Goal: Check status

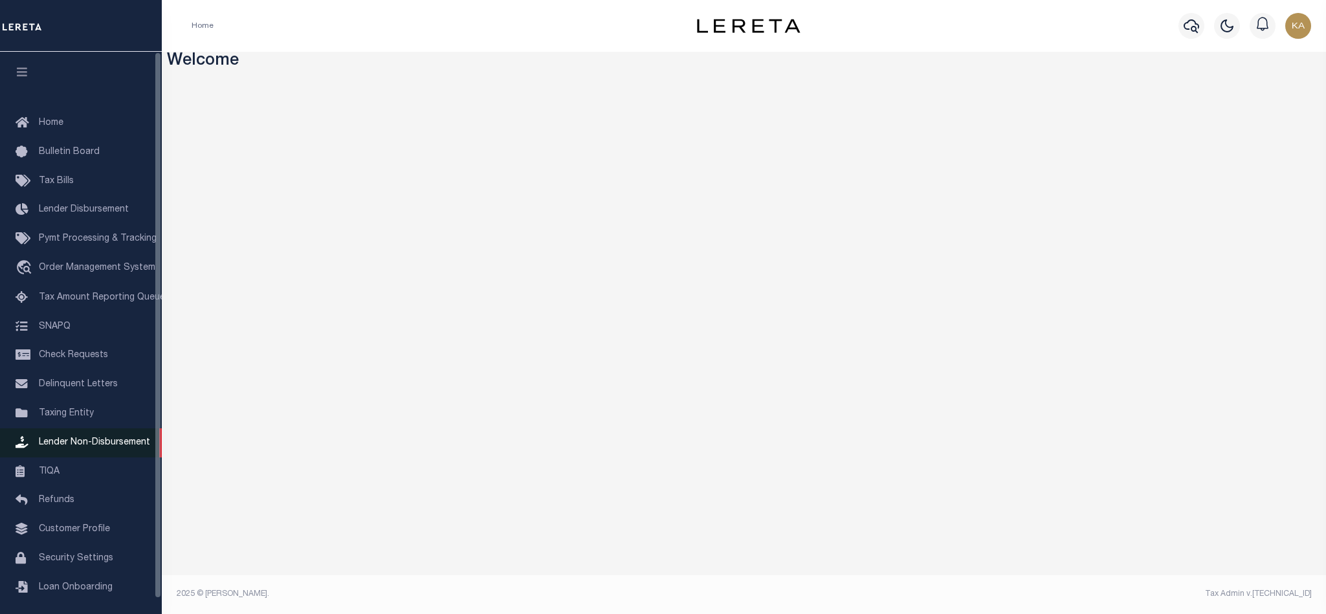
click at [63, 447] on span "Lender Non-Disbursement" at bounding box center [94, 442] width 111 height 9
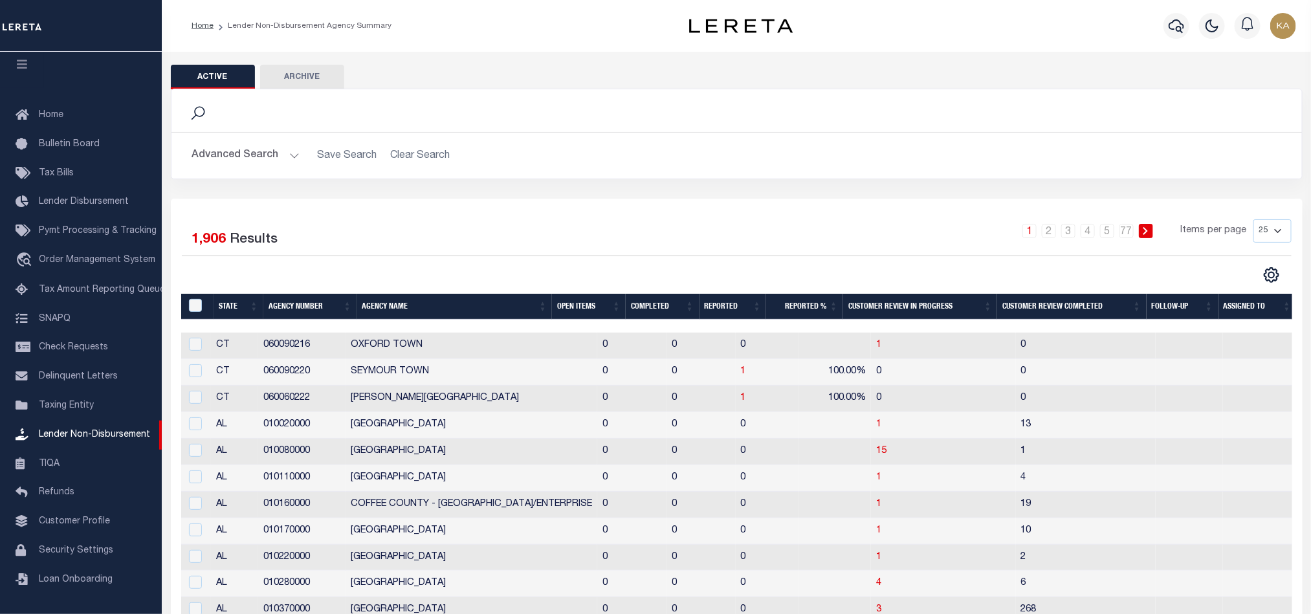
click at [563, 304] on th "Open Items" at bounding box center [589, 307] width 74 height 27
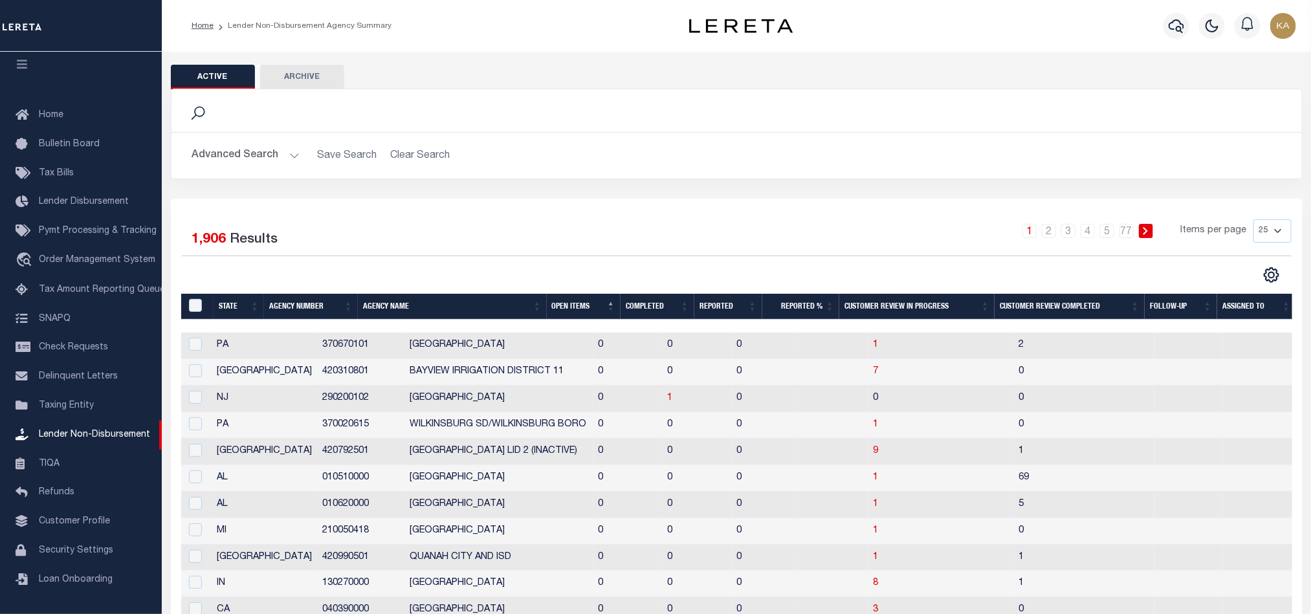
click at [575, 307] on th "Open Items" at bounding box center [584, 307] width 74 height 27
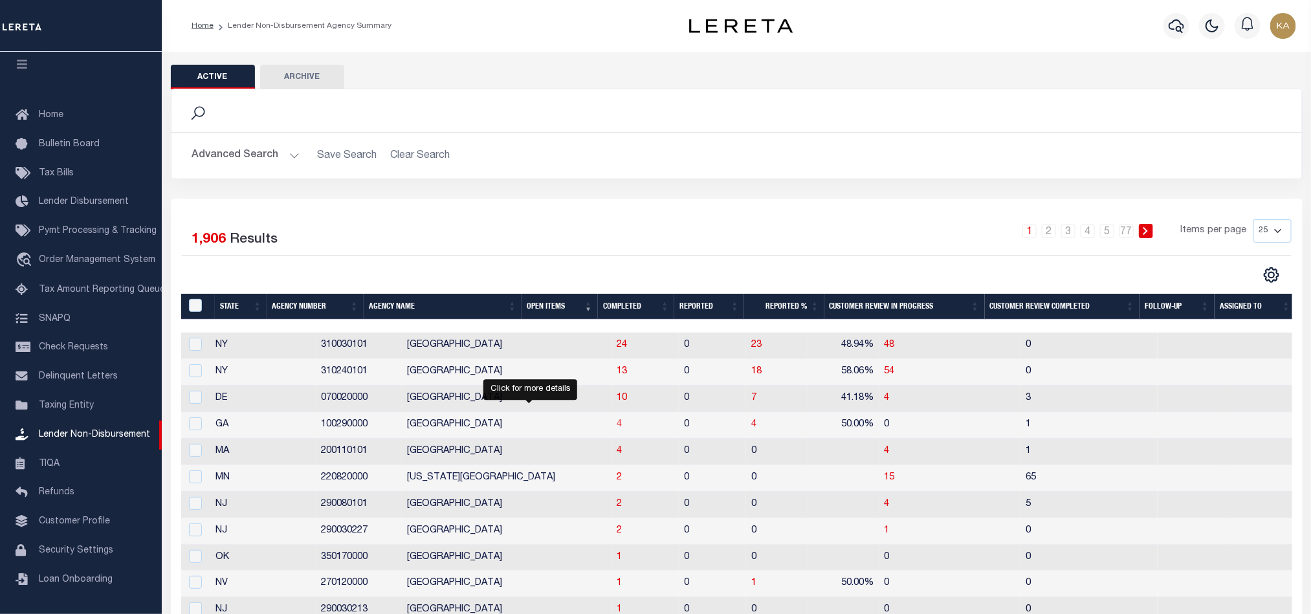
click at [617, 426] on span "4" at bounding box center [619, 424] width 5 height 9
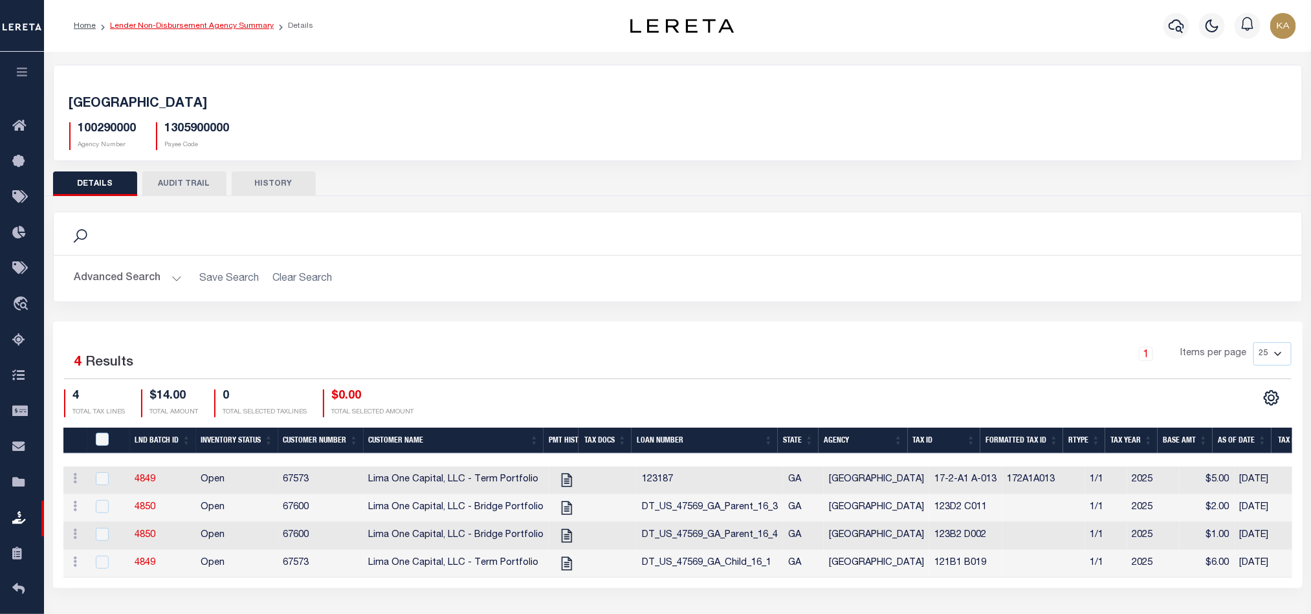
click at [219, 22] on link "Lender Non-Disbursement Agency Summary" at bounding box center [192, 26] width 164 height 8
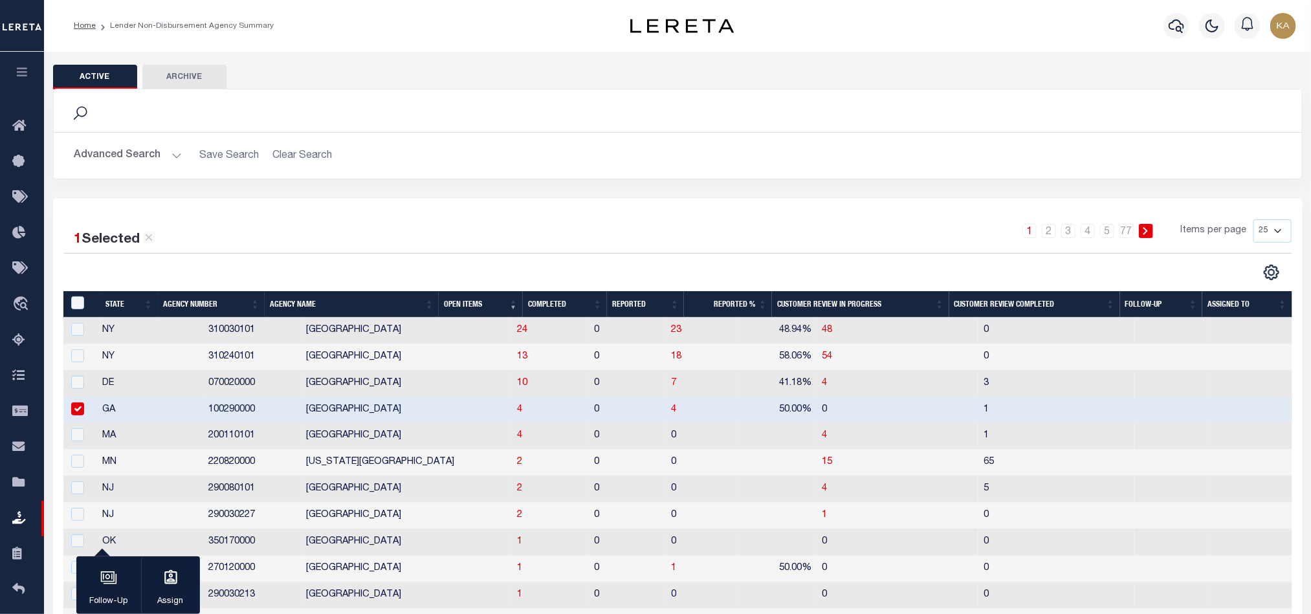
click at [544, 313] on th "Completed" at bounding box center [565, 304] width 84 height 27
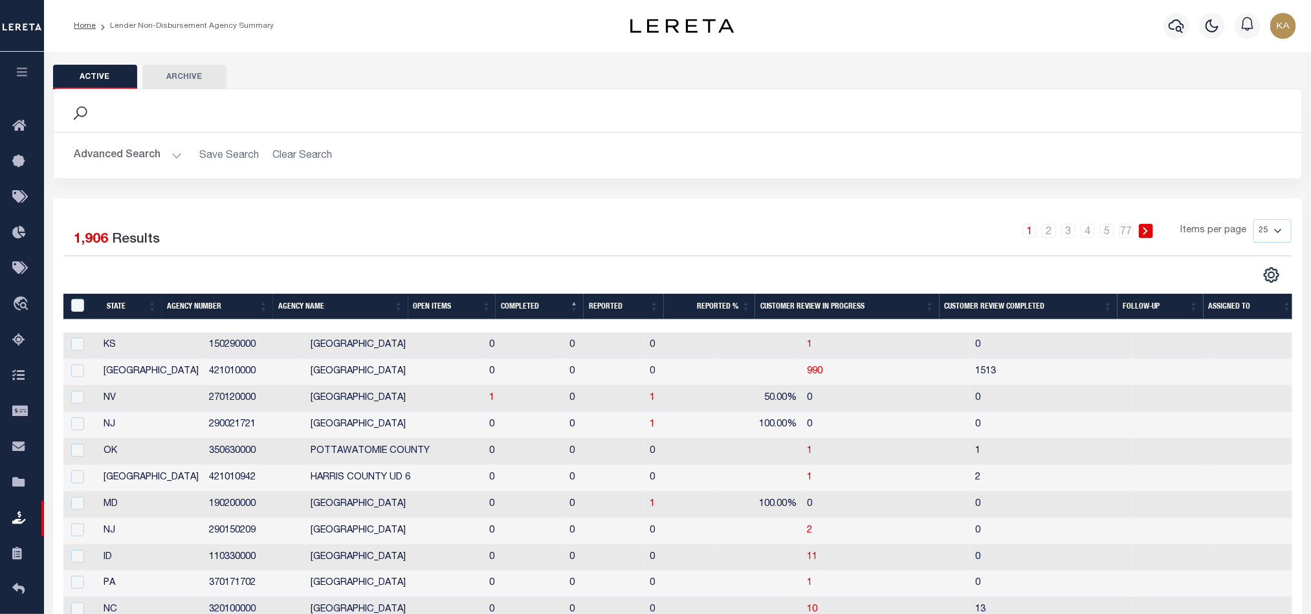
click at [529, 301] on th "Completed" at bounding box center [540, 307] width 88 height 27
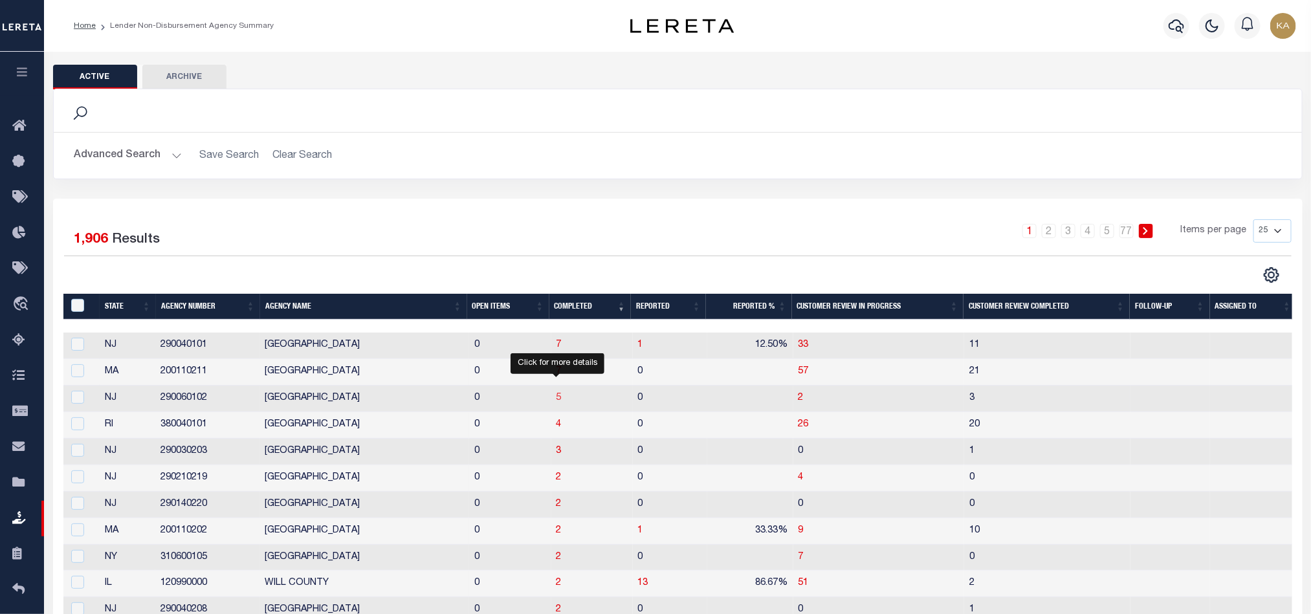
click at [557, 398] on span "5" at bounding box center [559, 397] width 5 height 9
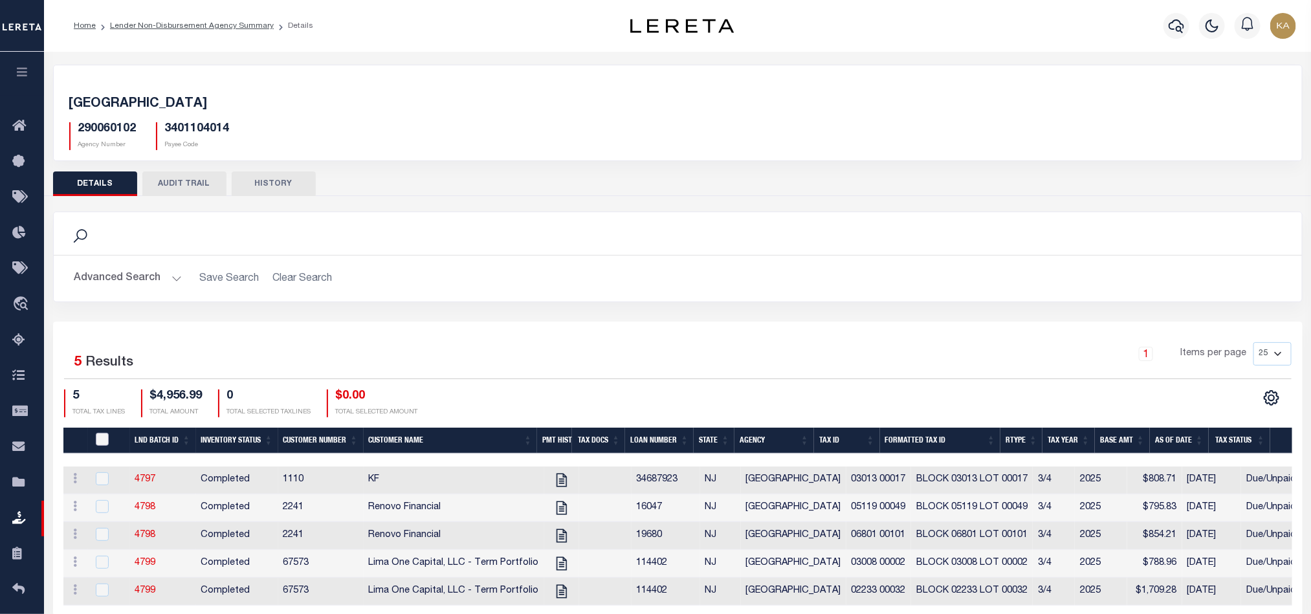
click at [101, 441] on input "QID" at bounding box center [102, 439] width 13 height 13
checkbox input "true"
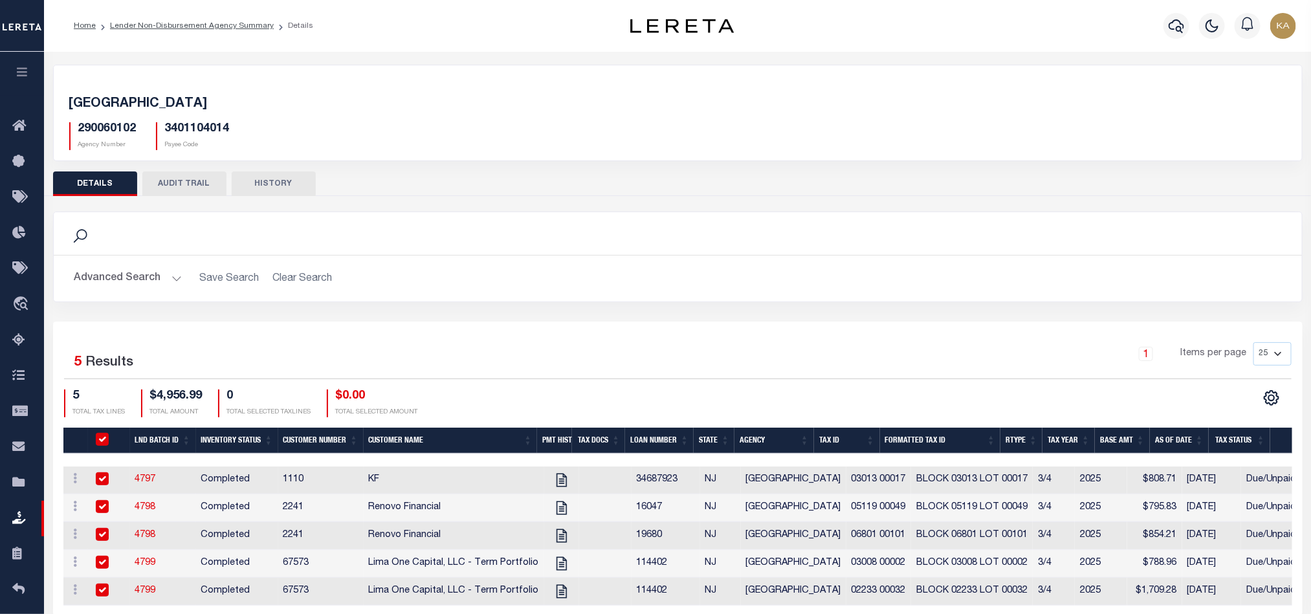
checkbox input "true"
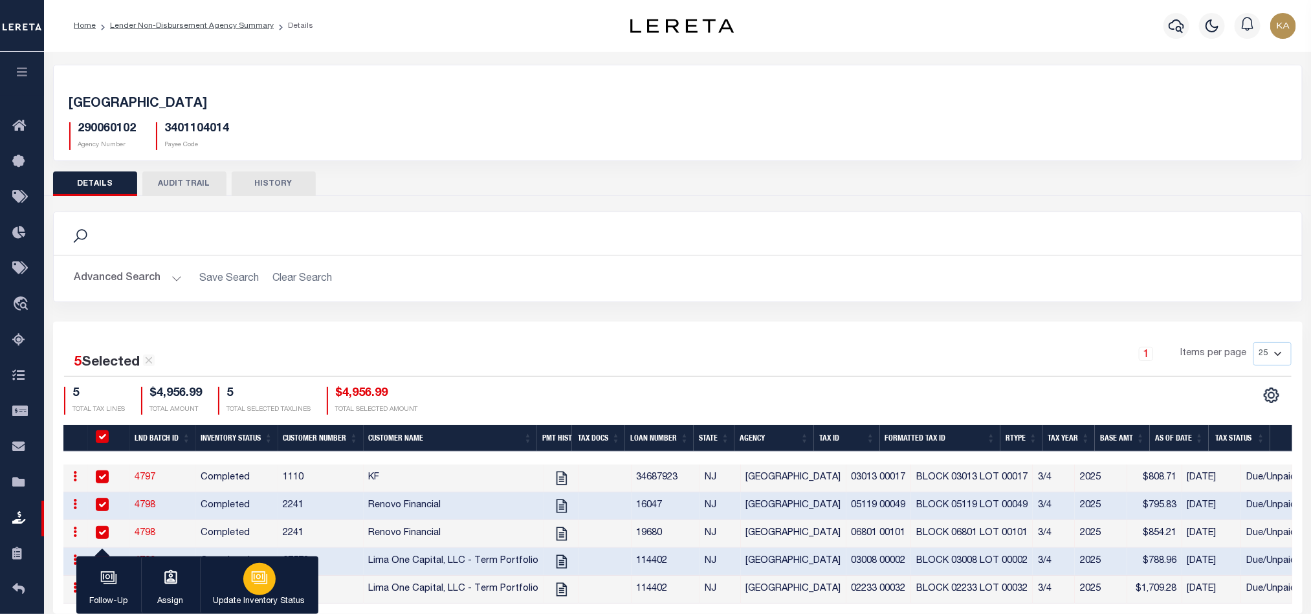
click at [243, 586] on button "Update Inventory Status" at bounding box center [259, 586] width 118 height 58
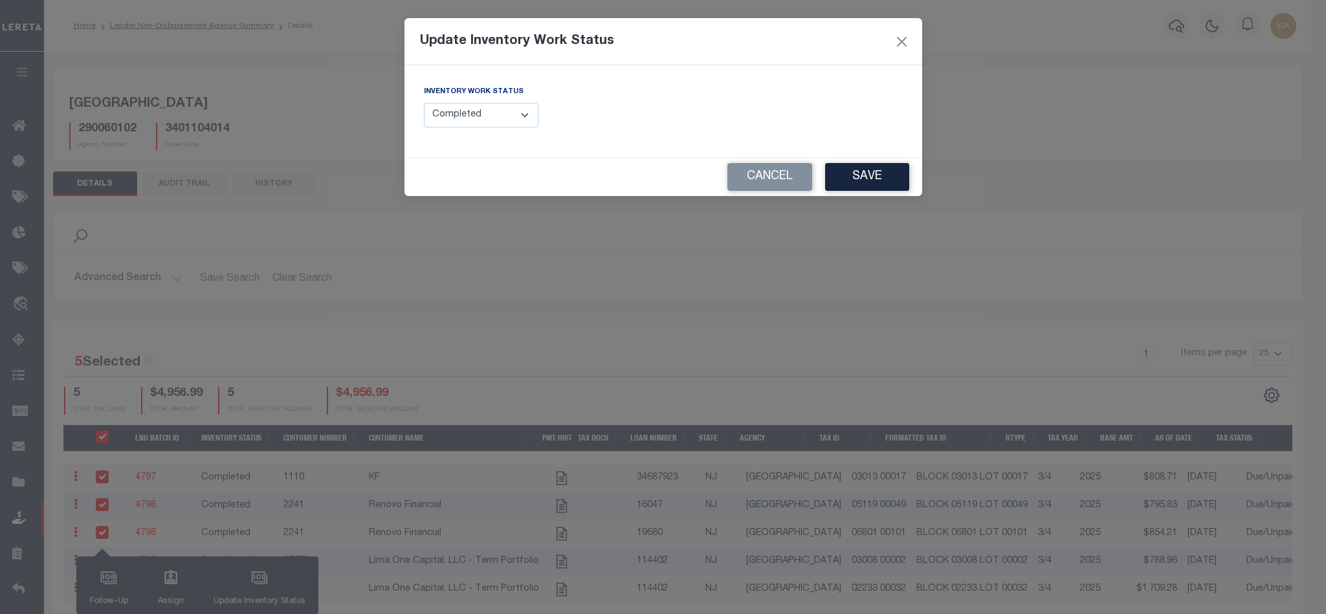
click at [437, 111] on select "--Select-- Open Completed Reported" at bounding box center [481, 115] width 115 height 25
select select "Reported"
click at [424, 104] on select "--Select-- Open Completed Reported" at bounding box center [481, 115] width 115 height 25
click at [761, 172] on button "Cancel" at bounding box center [769, 177] width 85 height 28
